Goal: Task Accomplishment & Management: Complete application form

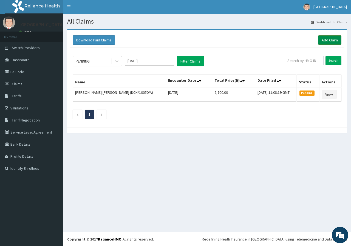
click at [333, 42] on link "Add Claim" at bounding box center [329, 39] width 23 height 9
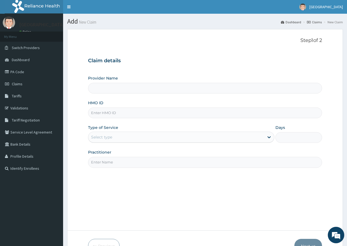
type input "[GEOGRAPHIC_DATA]"
click at [224, 113] on input "HMO ID" at bounding box center [205, 112] width 234 height 11
type input "DCH/10012/A"
click at [267, 138] on icon at bounding box center [268, 136] width 5 height 5
click at [249, 167] on input "Practitioner" at bounding box center [205, 162] width 234 height 11
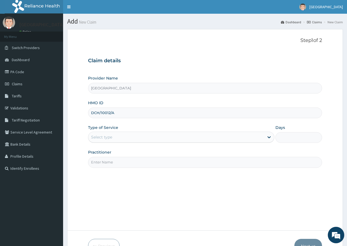
type input "DR IZU KEN"
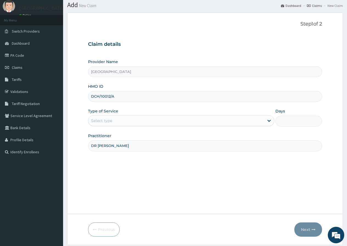
scroll to position [34, 0]
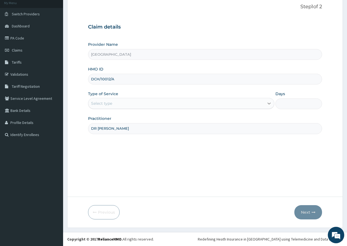
click at [269, 101] on icon at bounding box center [268, 103] width 5 height 5
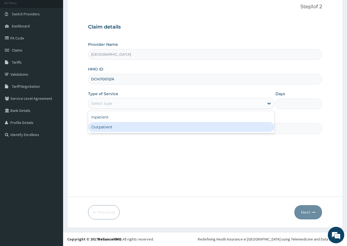
click at [260, 128] on div "Outpatient" at bounding box center [181, 127] width 186 height 10
type input "1"
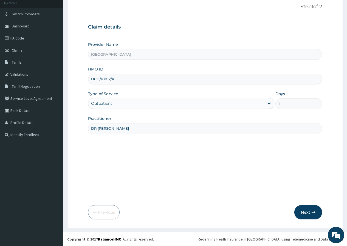
click at [313, 213] on icon "button" at bounding box center [313, 212] width 4 height 4
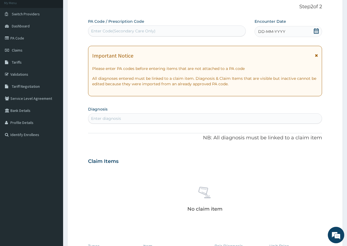
click at [191, 30] on div "Enter Code(Secondary Care Only)" at bounding box center [166, 31] width 157 height 9
paste input "PA/F2FF82"
type input "PA/F2FF82"
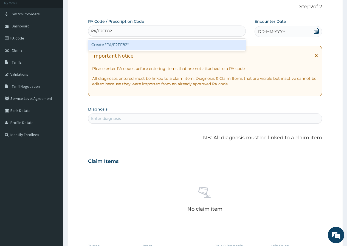
click at [214, 41] on div "Create "PA/F2FF82"" at bounding box center [166, 45] width 157 height 10
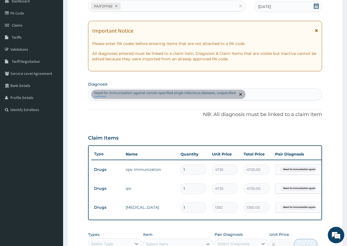
scroll to position [165, 0]
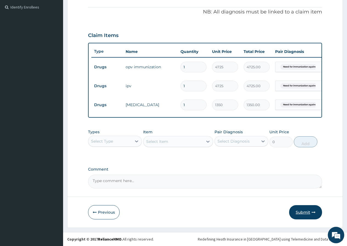
click at [308, 213] on button "Submit" at bounding box center [305, 212] width 33 height 14
